Goal: Obtain resource: Download file/media

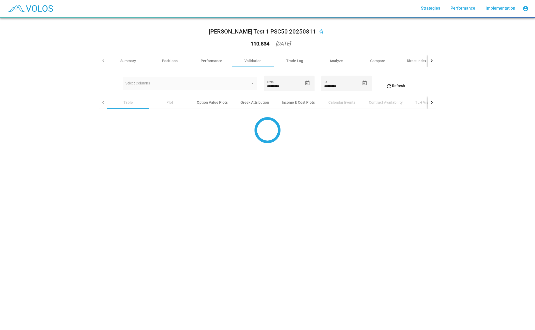
click at [308, 84] on icon "Open calendar" at bounding box center [307, 82] width 5 height 5
click at [283, 103] on span "[DATE]" at bounding box center [275, 102] width 15 height 4
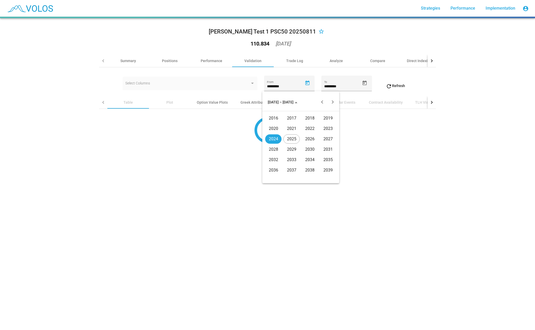
click at [279, 118] on div "2016" at bounding box center [273, 118] width 16 height 9
click at [294, 126] on div "FEB" at bounding box center [292, 128] width 16 height 9
click at [291, 134] on div "2" at bounding box center [290, 135] width 9 height 9
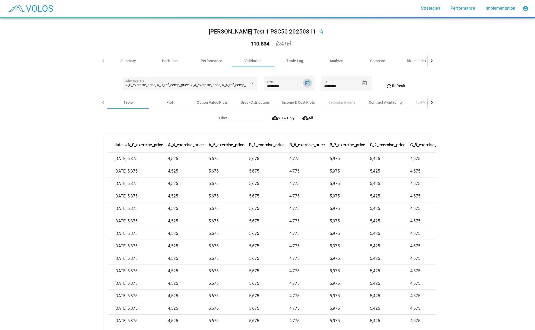
type input "********"
click at [311, 118] on span "cloud_download All" at bounding box center [307, 118] width 11 height 4
click at [301, 118] on mat-icon "cloud_download" at bounding box center [301, 118] width 6 height 6
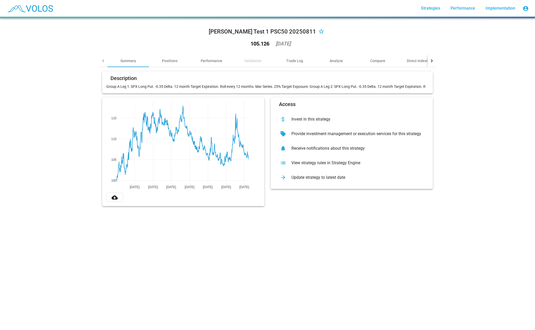
click at [250, 59] on div "Validation" at bounding box center [252, 60] width 17 height 5
click at [250, 62] on div "Validation" at bounding box center [252, 60] width 17 height 5
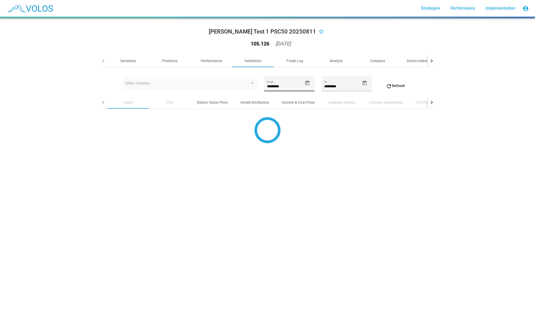
click at [306, 84] on icon "Open calendar" at bounding box center [307, 82] width 5 height 5
click at [283, 101] on span "[DATE]" at bounding box center [275, 102] width 15 height 4
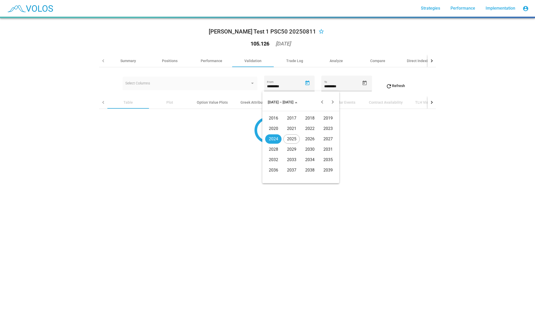
click at [278, 128] on div "2020" at bounding box center [273, 128] width 16 height 9
click at [274, 127] on div "JAN" at bounding box center [273, 128] width 16 height 9
click at [274, 127] on td "JAN" at bounding box center [280, 125] width 31 height 10
click at [273, 133] on div "5" at bounding box center [269, 135] width 9 height 9
type input "********"
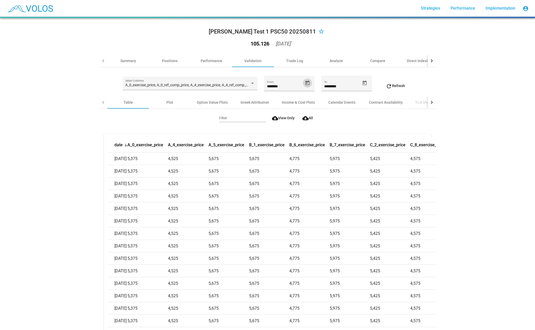
click at [306, 123] on button "cloud_download All" at bounding box center [307, 117] width 18 height 9
click at [314, 117] on link "URL" at bounding box center [316, 117] width 7 height 5
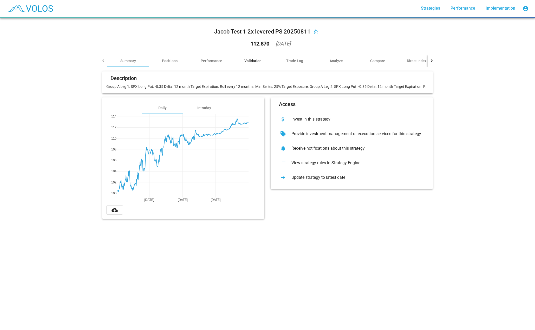
click at [246, 57] on div "Validation" at bounding box center [253, 61] width 42 height 12
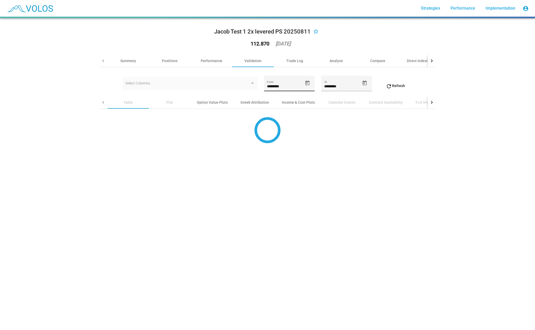
click at [305, 84] on icon "Open calendar" at bounding box center [307, 82] width 5 height 5
click at [279, 103] on span "[DATE]" at bounding box center [275, 102] width 15 height 4
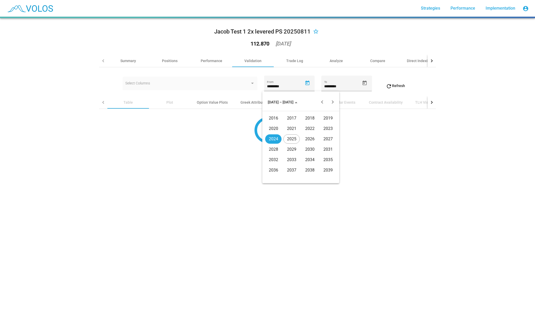
click at [280, 127] on div "2020" at bounding box center [273, 128] width 16 height 9
click at [276, 132] on div "JAN" at bounding box center [273, 128] width 16 height 9
click at [272, 137] on div "5" at bounding box center [269, 135] width 9 height 9
type input "********"
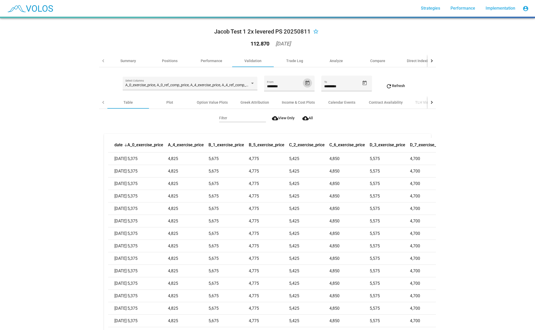
click at [311, 120] on button "cloud_download All" at bounding box center [307, 117] width 18 height 9
click at [302, 116] on span "cloud_download All" at bounding box center [303, 118] width 11 height 4
click at [303, 116] on span "cloud_download All" at bounding box center [303, 118] width 11 height 4
click at [260, 34] on div "Jacob Test 1 2x levered PS 20250811" at bounding box center [262, 32] width 96 height 8
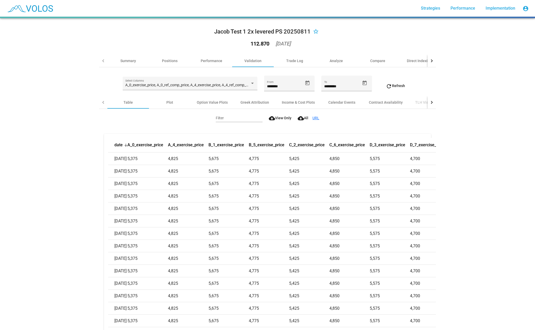
click at [260, 34] on div "Jacob Test 1 2x levered PS 20250811" at bounding box center [262, 32] width 96 height 8
copy div "Jacob Test 1 2x levered PS 20250811 star_border"
drag, startPoint x: 247, startPoint y: 1, endPoint x: 249, endPoint y: 3, distance: 2.7
click at [249, 3] on div "more_vert Strategies Performance Implementation account_circle" at bounding box center [267, 8] width 527 height 17
